Goal: Book appointment/travel/reservation

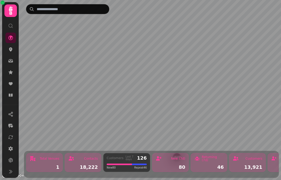
click at [11, 96] on icon at bounding box center [11, 95] width 4 height 3
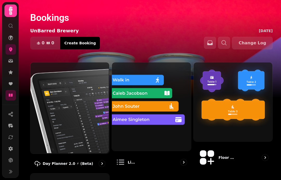
click at [59, 109] on img at bounding box center [69, 107] width 79 height 91
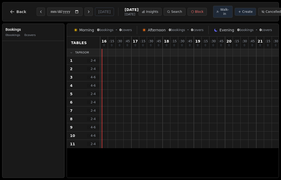
click at [87, 13] on icon "Next day" at bounding box center [89, 12] width 4 height 4
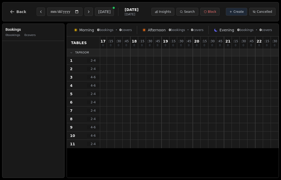
scroll to position [0, 32]
click at [87, 13] on icon "Next day" at bounding box center [89, 12] width 4 height 4
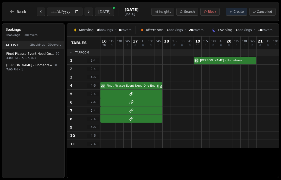
scroll to position [0, 0]
click at [87, 11] on icon "Next day" at bounding box center [89, 12] width 4 height 4
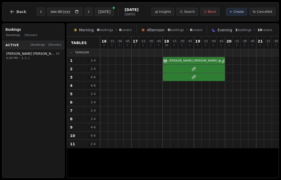
click at [87, 13] on icon "Next day" at bounding box center [89, 12] width 4 height 4
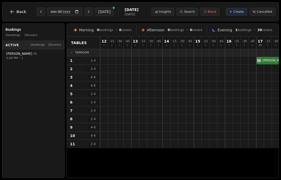
click at [87, 14] on icon "Next day" at bounding box center [89, 12] width 4 height 4
click at [39, 11] on icon "Previous day" at bounding box center [41, 12] width 4 height 4
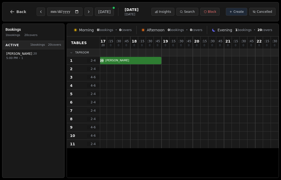
scroll to position [0, 157]
click at [85, 11] on button "Next day" at bounding box center [89, 12] width 8 height 8
type input "**********"
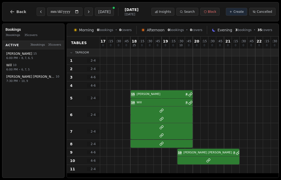
select select "****"
select select "**"
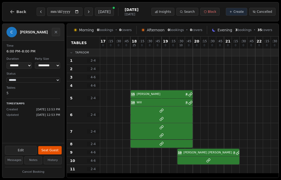
scroll to position [4, 0]
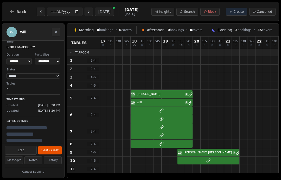
click at [145, 100] on div "15 [PERSON_NAME] 4 10 Will 3" at bounding box center [111, 98] width 336 height 17
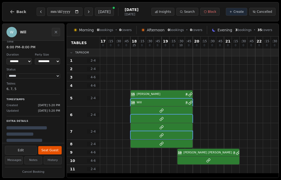
scroll to position [0, 0]
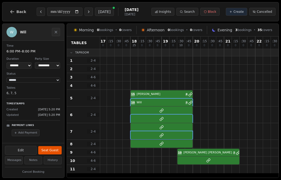
click at [56, 29] on button "Close" at bounding box center [56, 32] width 8 height 8
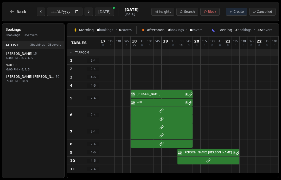
click at [87, 13] on icon "Next day" at bounding box center [89, 12] width 4 height 4
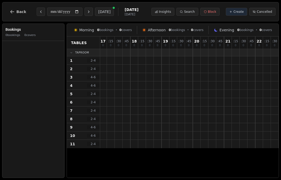
click at [87, 14] on icon "Next day" at bounding box center [89, 12] width 4 height 4
click at [87, 13] on icon "Next day" at bounding box center [89, 12] width 4 height 4
click at [87, 12] on icon "Next day" at bounding box center [89, 12] width 4 height 4
click at [88, 13] on icon "Next day" at bounding box center [88, 12] width 1 height 2
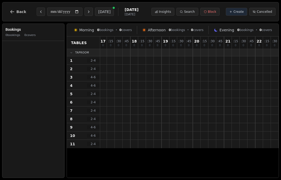
click at [87, 14] on icon "Next day" at bounding box center [89, 12] width 4 height 4
type input "**********"
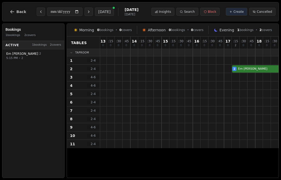
click at [20, 55] on span "[PERSON_NAME]" at bounding box center [22, 54] width 32 height 4
select select "****"
select select "*"
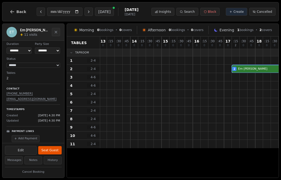
scroll to position [15, 0]
click at [87, 13] on icon "Next day" at bounding box center [89, 12] width 4 height 4
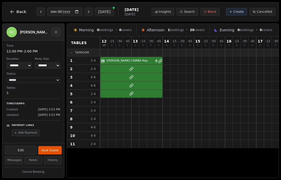
scroll to position [0, 0]
click at [122, 92] on div at bounding box center [268, 94] width 336 height 8
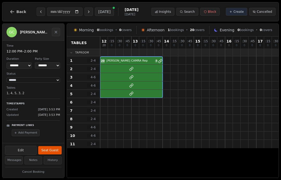
click at [85, 9] on button "Next day" at bounding box center [89, 12] width 8 height 8
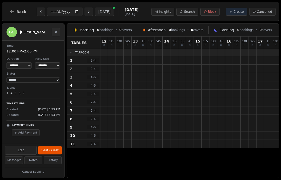
click at [55, 33] on icon "Close" at bounding box center [56, 32] width 4 height 4
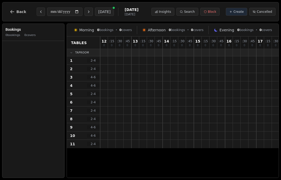
click at [85, 8] on button "Next day" at bounding box center [89, 12] width 8 height 8
click at [87, 11] on icon "Next day" at bounding box center [89, 12] width 4 height 4
click at [87, 13] on icon "Next day" at bounding box center [89, 12] width 4 height 4
click at [85, 11] on button "Next day" at bounding box center [89, 12] width 8 height 8
click at [72, 9] on input "**********" at bounding box center [64, 12] width 35 height 8
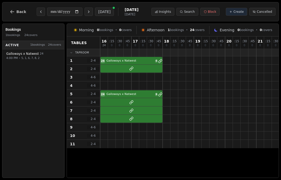
click at [87, 10] on icon "Next day" at bounding box center [89, 12] width 4 height 4
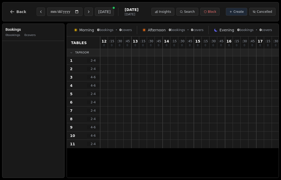
click at [85, 11] on button "Next day" at bounding box center [89, 12] width 8 height 8
type input "**********"
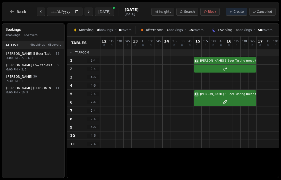
click at [36, 54] on span "[PERSON_NAME] 5 Beer Tasting (need tables back after)" at bounding box center [30, 54] width 48 height 4
select select "****"
select select "**"
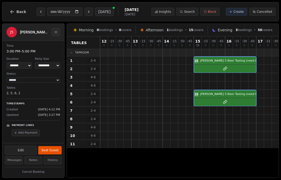
click at [52, 30] on button "Close" at bounding box center [56, 32] width 8 height 8
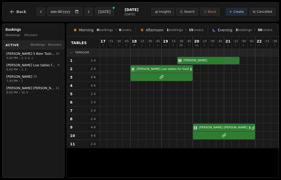
scroll to position [0, 157]
click at [85, 14] on button "Next day" at bounding box center [89, 12] width 8 height 8
type input "**********"
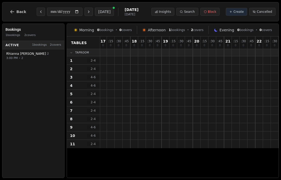
click at [43, 55] on div "[PERSON_NAME] 2" at bounding box center [32, 54] width 53 height 4
select select "****"
select select "*"
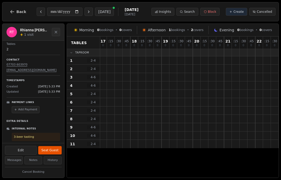
scroll to position [43, 0]
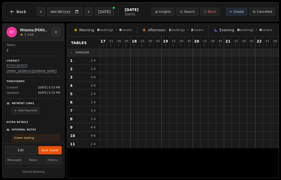
click at [59, 31] on button "Close" at bounding box center [56, 32] width 8 height 8
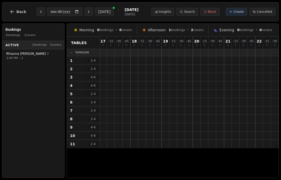
click at [85, 11] on button "Next day" at bounding box center [89, 12] width 8 height 8
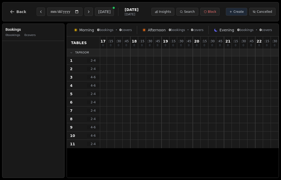
scroll to position [0, 32]
click at [85, 12] on button "Next day" at bounding box center [89, 12] width 8 height 8
click at [87, 12] on icon "Next day" at bounding box center [89, 12] width 4 height 4
click at [85, 8] on button "Next day" at bounding box center [89, 12] width 8 height 8
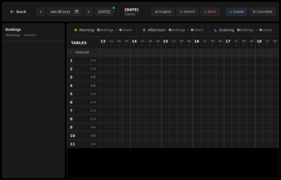
click at [85, 10] on button "Next day" at bounding box center [89, 12] width 8 height 8
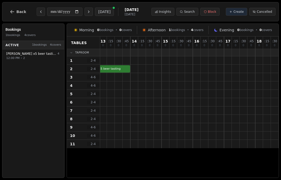
click at [85, 9] on button "Next day" at bounding box center [89, 12] width 8 height 8
type input "**********"
